Goal: Contribute content: Contribute content

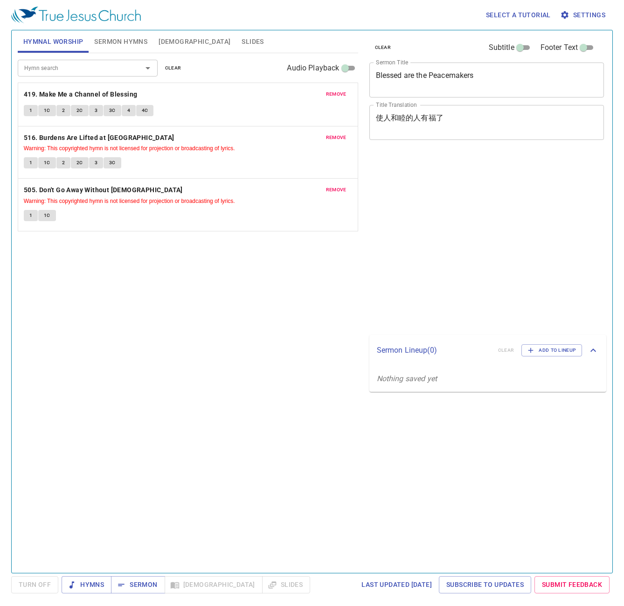
click at [175, 72] on span "clear" at bounding box center [173, 68] width 16 height 8
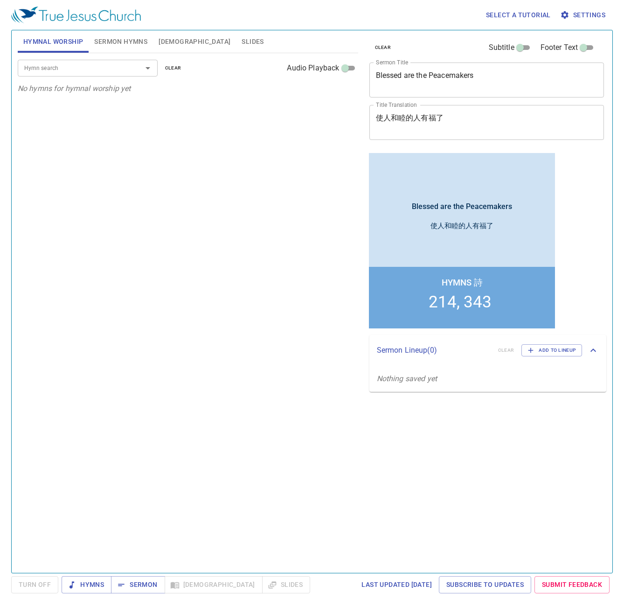
click at [119, 47] on span "Sermon Hymns" at bounding box center [120, 42] width 53 height 12
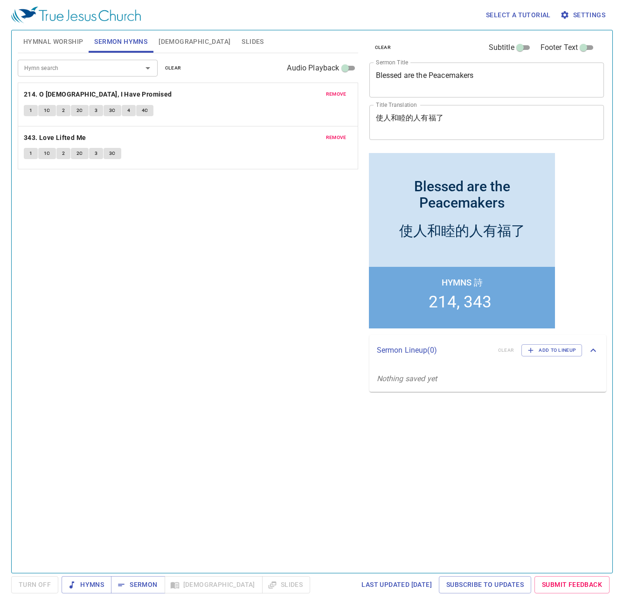
click at [180, 73] on button "clear" at bounding box center [174, 68] width 28 height 11
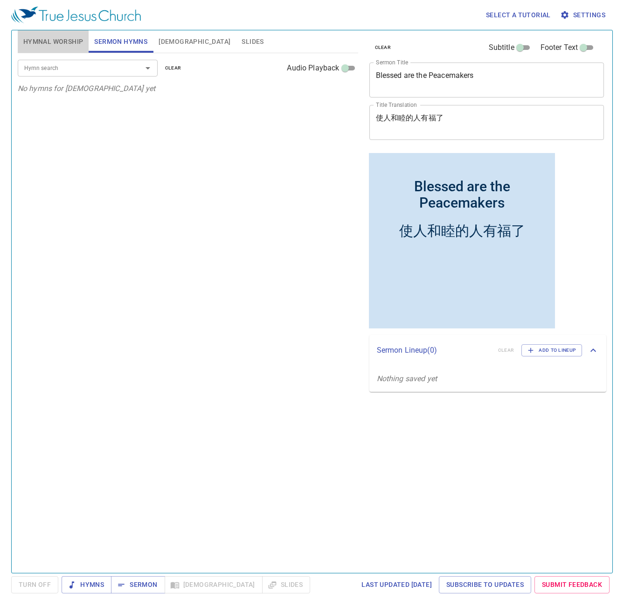
click at [26, 38] on span "Hymnal Worship" at bounding box center [53, 42] width 60 height 12
click at [503, 395] on div "clear Subtitle Footer Text Sermon Title Blessed are the Peacemakers x Sermon Ti…" at bounding box center [486, 298] width 249 height 543
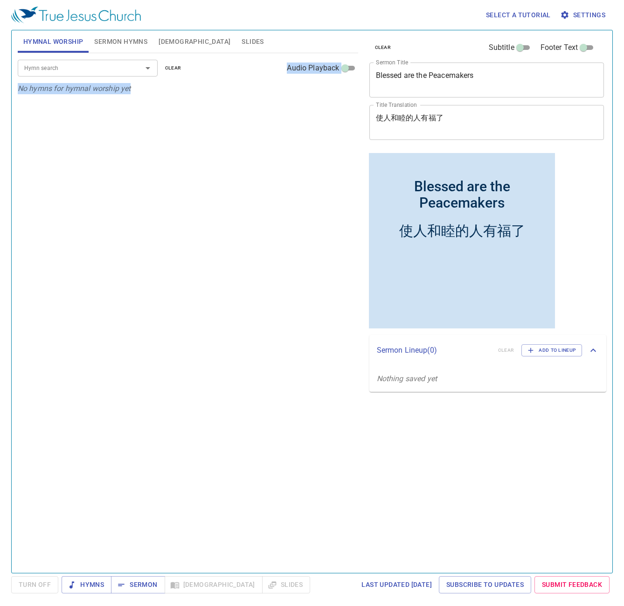
drag, startPoint x: 518, startPoint y: 68, endPoint x: 354, endPoint y: 70, distance: 164.3
click at [362, 70] on div "clear Subtitle Footer Text Sermon Title Blessed are the Peacemakers x Sermon Ti…" at bounding box center [486, 298] width 249 height 543
click at [508, 77] on textarea "Blessed are the Peacemakers" at bounding box center [487, 80] width 222 height 18
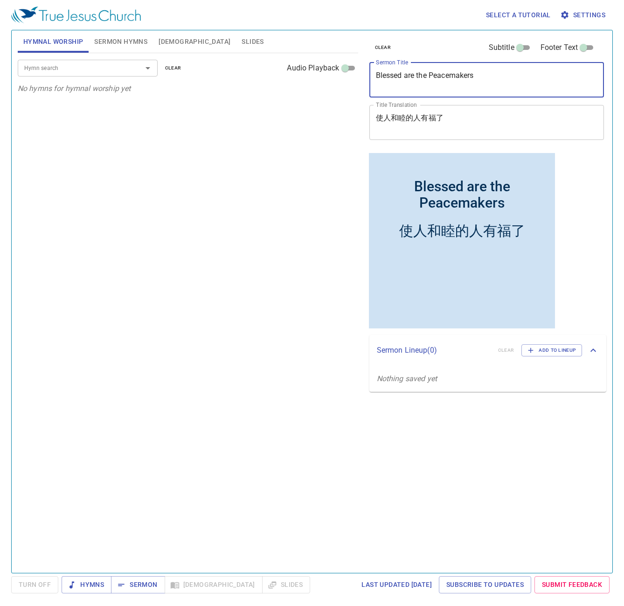
drag, startPoint x: 517, startPoint y: 78, endPoint x: 307, endPoint y: 78, distance: 209.5
click at [376, 78] on textarea "Blessed are the Peacemakers" at bounding box center [487, 80] width 222 height 18
paste textarea "The Joy of Believing in the Lord"
type textarea "The Joy of Believing in the Lord"
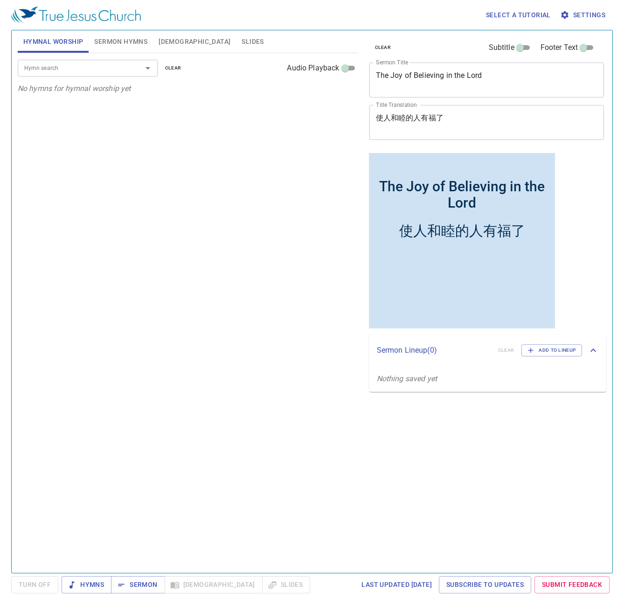
click at [516, 125] on textarea "使人和睦的人有福了" at bounding box center [487, 122] width 222 height 18
drag, startPoint x: 330, startPoint y: 125, endPoint x: 262, endPoint y: 125, distance: 68.1
click at [376, 125] on textarea "使人和睦的人有福了" at bounding box center [487, 122] width 222 height 18
paste textarea "因信主而喜樂"
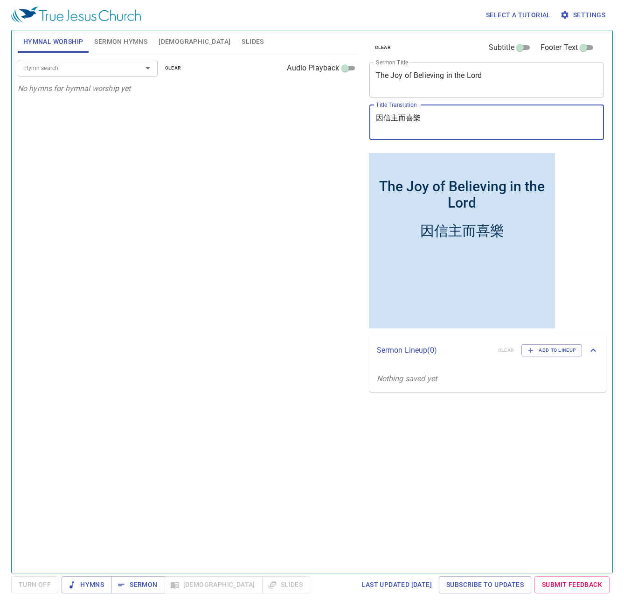
type textarea "因信主而喜樂"
click at [79, 66] on input "Hymn search" at bounding box center [74, 68] width 107 height 11
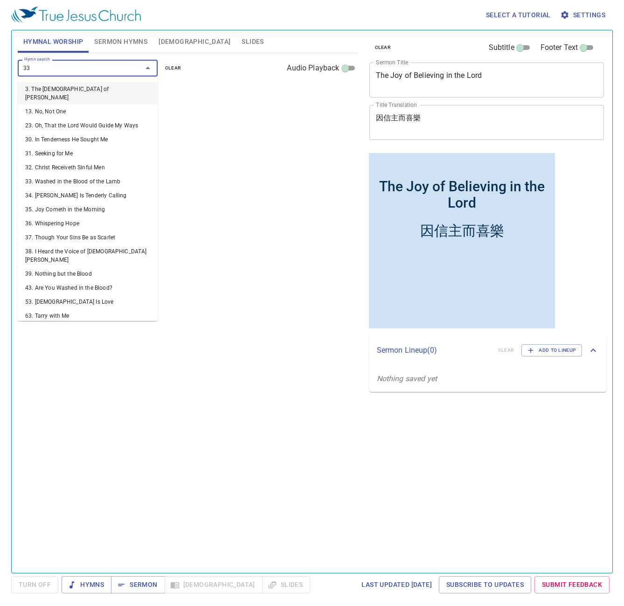
type input "336"
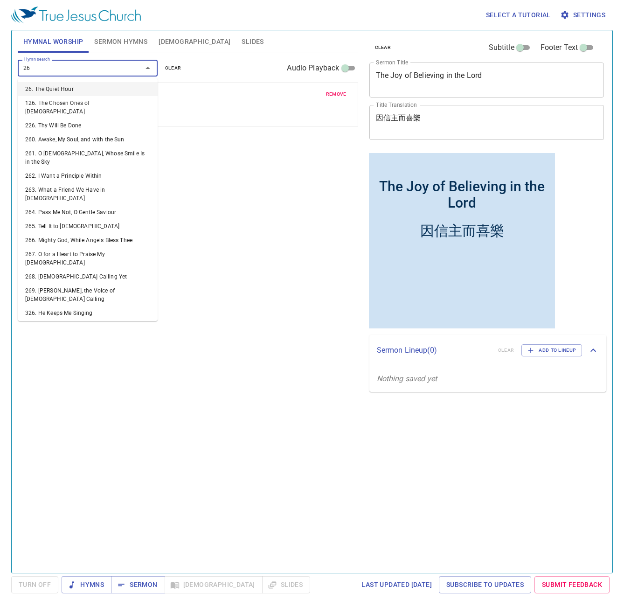
type input "263"
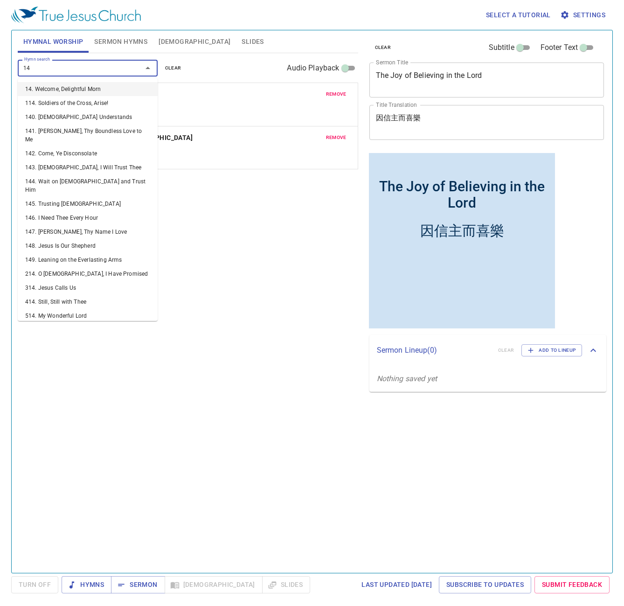
type input "143"
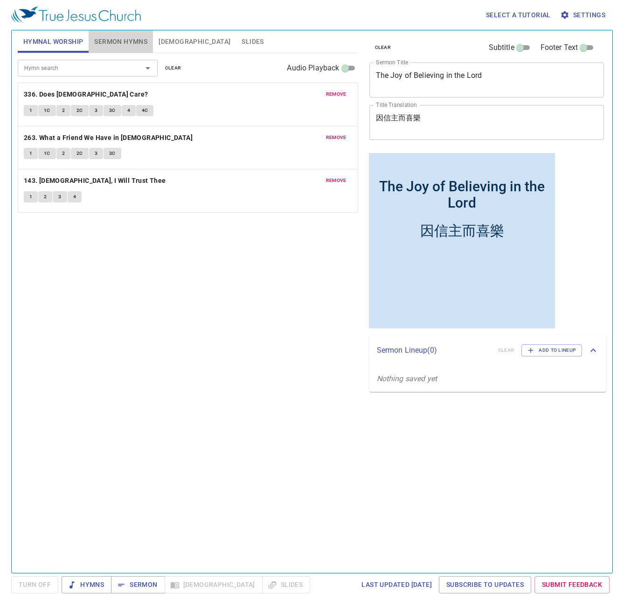
click at [131, 42] on span "Sermon Hymns" at bounding box center [120, 42] width 53 height 12
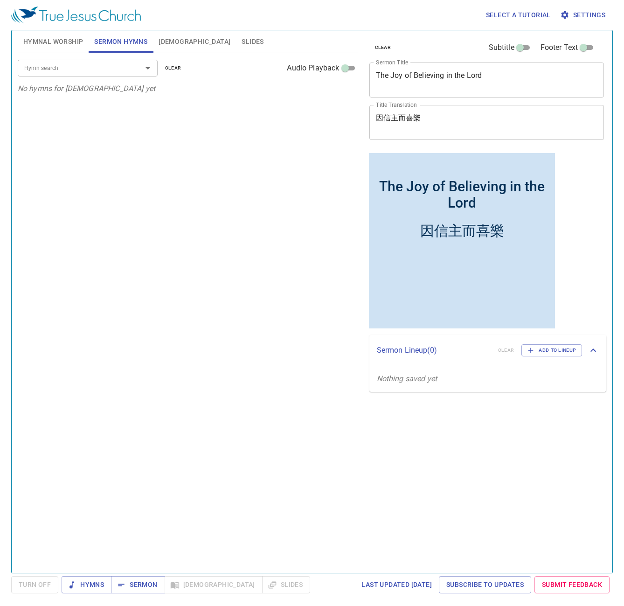
click at [79, 76] on div "Hymn search" at bounding box center [88, 68] width 140 height 16
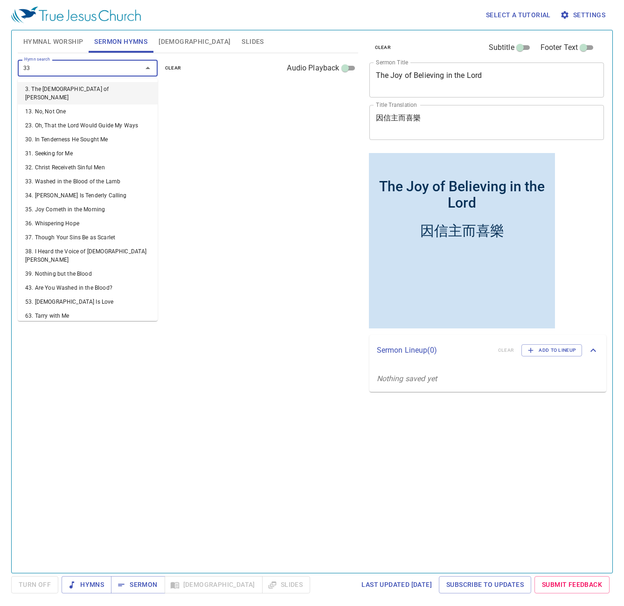
type input "335"
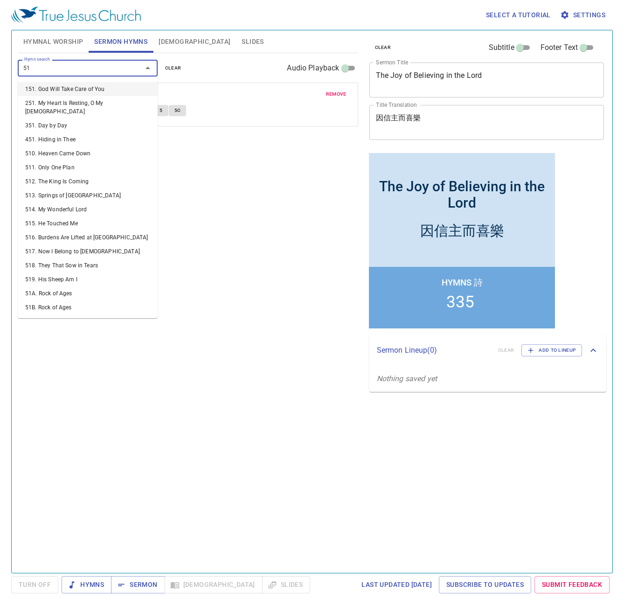
type input "515"
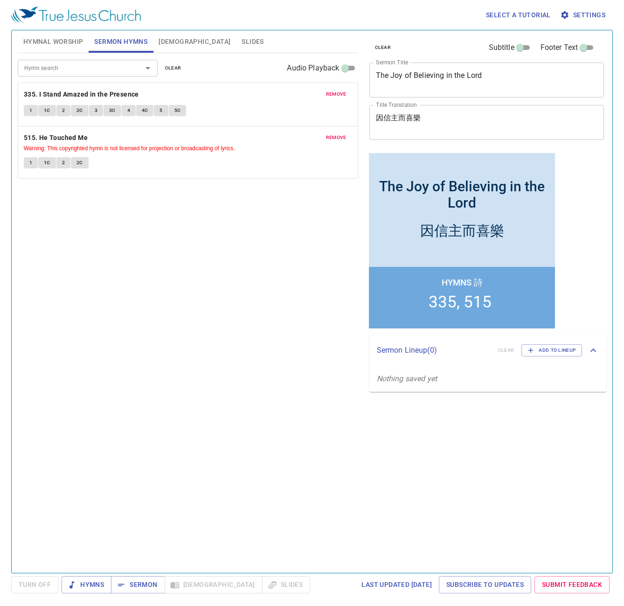
click at [356, 307] on div "Hymn search Hymn search clear Audio Playback remove 335. I Stand Amazed in the …" at bounding box center [188, 309] width 341 height 512
click at [56, 36] on span "Hymnal Worship" at bounding box center [53, 42] width 60 height 12
